Goal: Ask a question

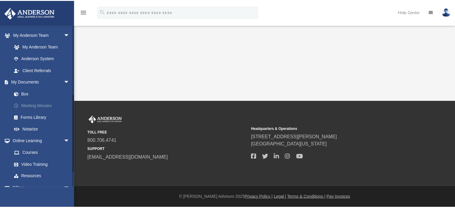
scroll to position [141, 0]
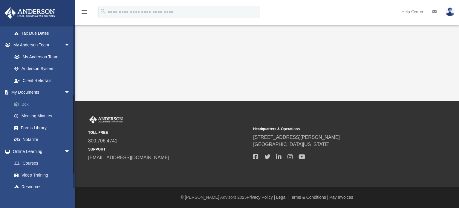
click at [26, 103] on link "Box" at bounding box center [43, 104] width 71 height 12
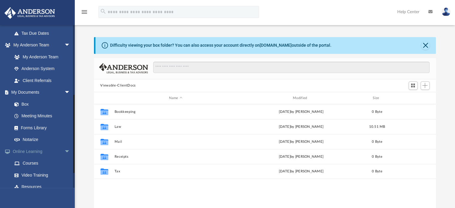
click at [64, 151] on span "arrow_drop_down" at bounding box center [70, 151] width 12 height 12
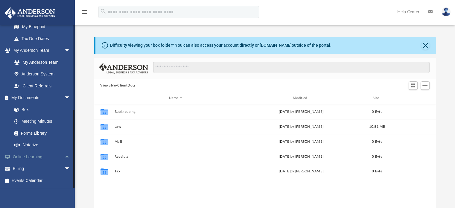
scroll to position [135, 0]
click at [64, 97] on span "arrow_drop_down" at bounding box center [70, 98] width 12 height 12
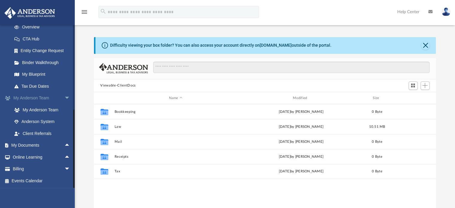
click at [64, 97] on span "arrow_drop_down" at bounding box center [70, 98] width 12 height 12
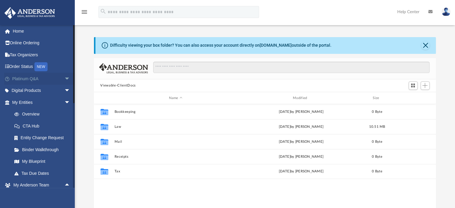
scroll to position [0, 0]
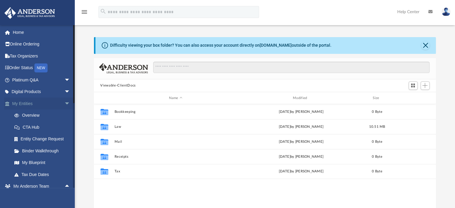
click at [64, 102] on span "arrow_drop_down" at bounding box center [70, 103] width 12 height 12
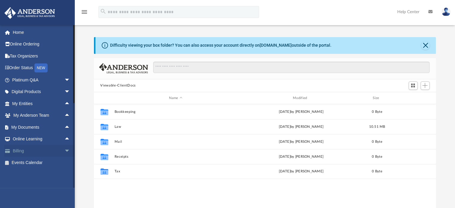
click at [64, 150] on span "arrow_drop_down" at bounding box center [70, 151] width 12 height 12
click at [37, 173] on link "Past Invoices" at bounding box center [43, 175] width 71 height 12
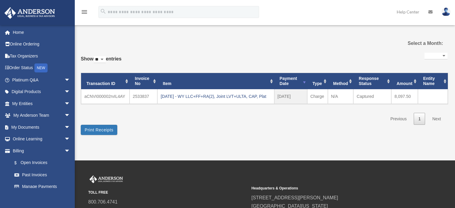
select select
click at [64, 80] on span "arrow_drop_down" at bounding box center [70, 80] width 12 height 12
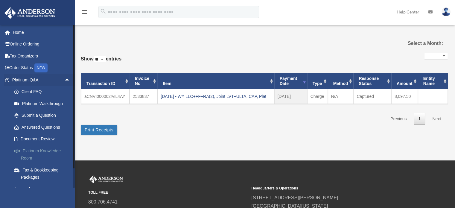
click at [31, 150] on link "Platinum Knowledge Room" at bounding box center [43, 154] width 71 height 19
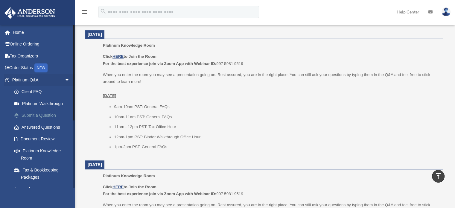
click at [40, 114] on link "Submit a Question" at bounding box center [43, 115] width 71 height 12
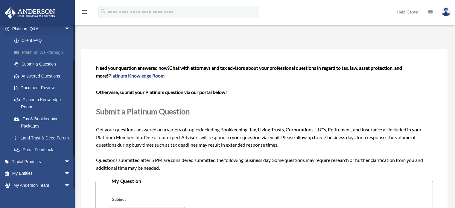
scroll to position [60, 0]
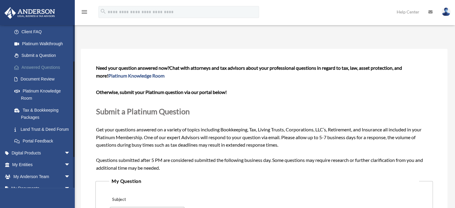
click at [38, 65] on link "Answered Questions" at bounding box center [43, 67] width 71 height 12
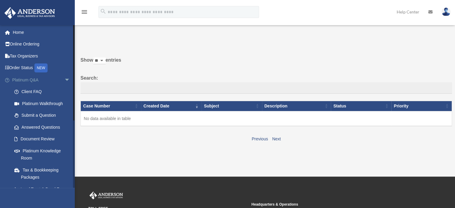
click at [64, 79] on span "arrow_drop_down" at bounding box center [70, 80] width 12 height 12
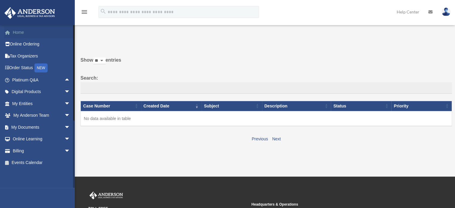
click at [14, 30] on link "Home" at bounding box center [41, 32] width 75 height 12
